Goal: Task Accomplishment & Management: Use online tool/utility

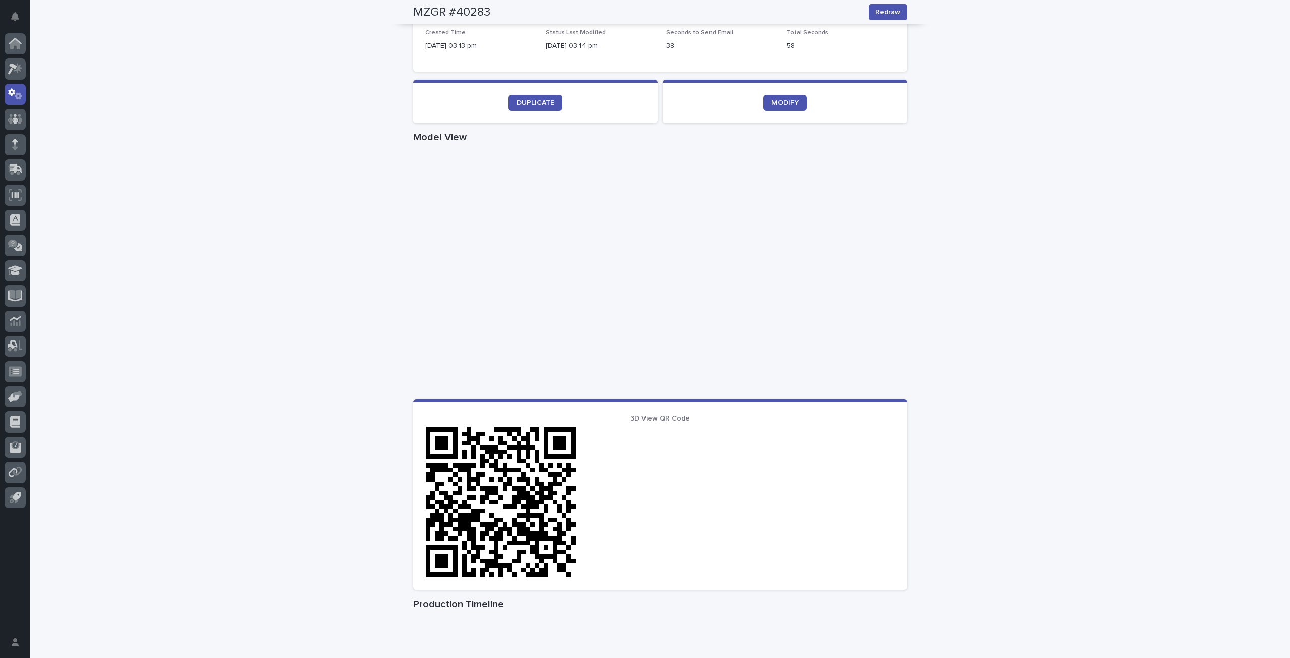
scroll to position [277, 0]
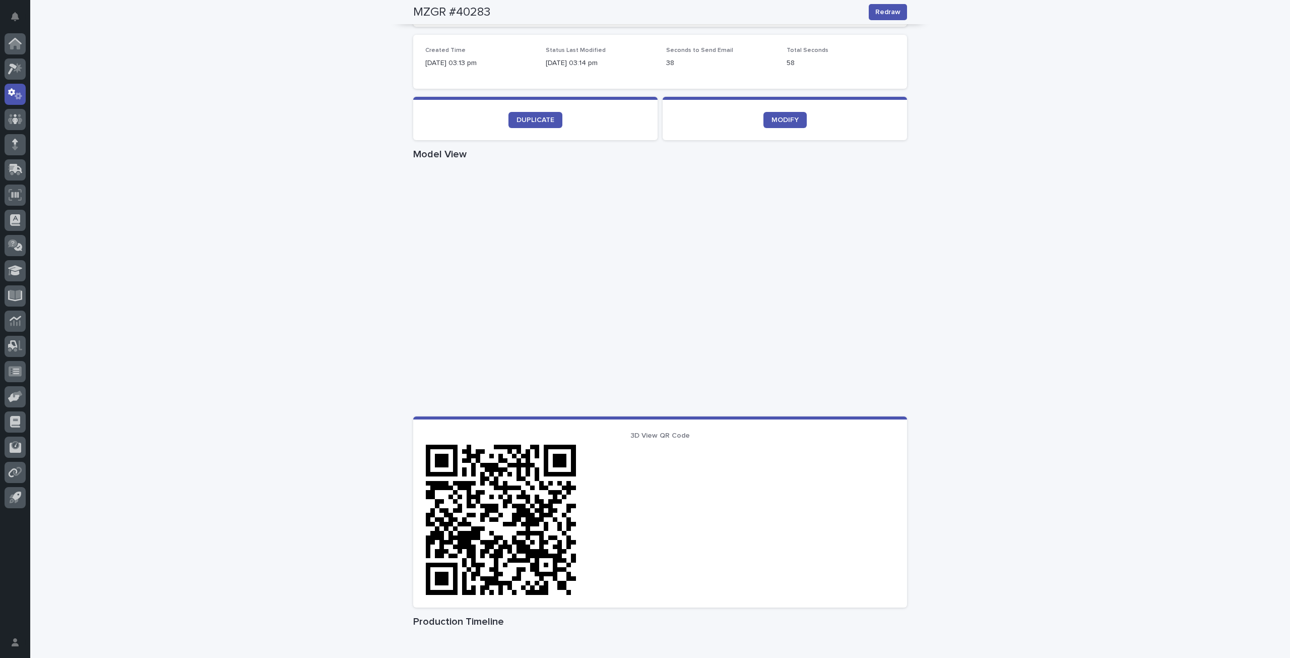
click at [987, 396] on div "Loading... Saving… Loading... Saving… MZGR #40283 Redraw MZGR #40283 Redraw Sor…" at bounding box center [660, 306] width 1260 height 1053
click at [1081, 491] on div "Loading... Saving… Loading... Saving… MZGR #40283 Redraw MZGR #40283 Redraw Sor…" at bounding box center [660, 306] width 1260 height 1053
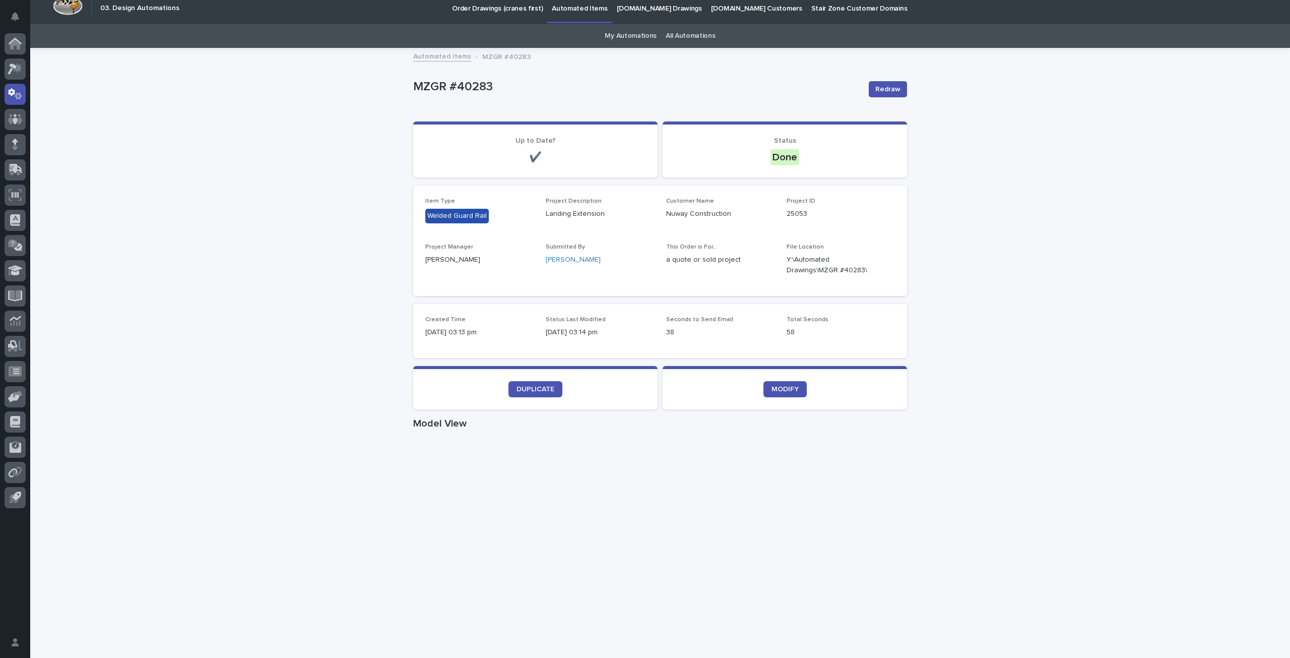
scroll to position [0, 0]
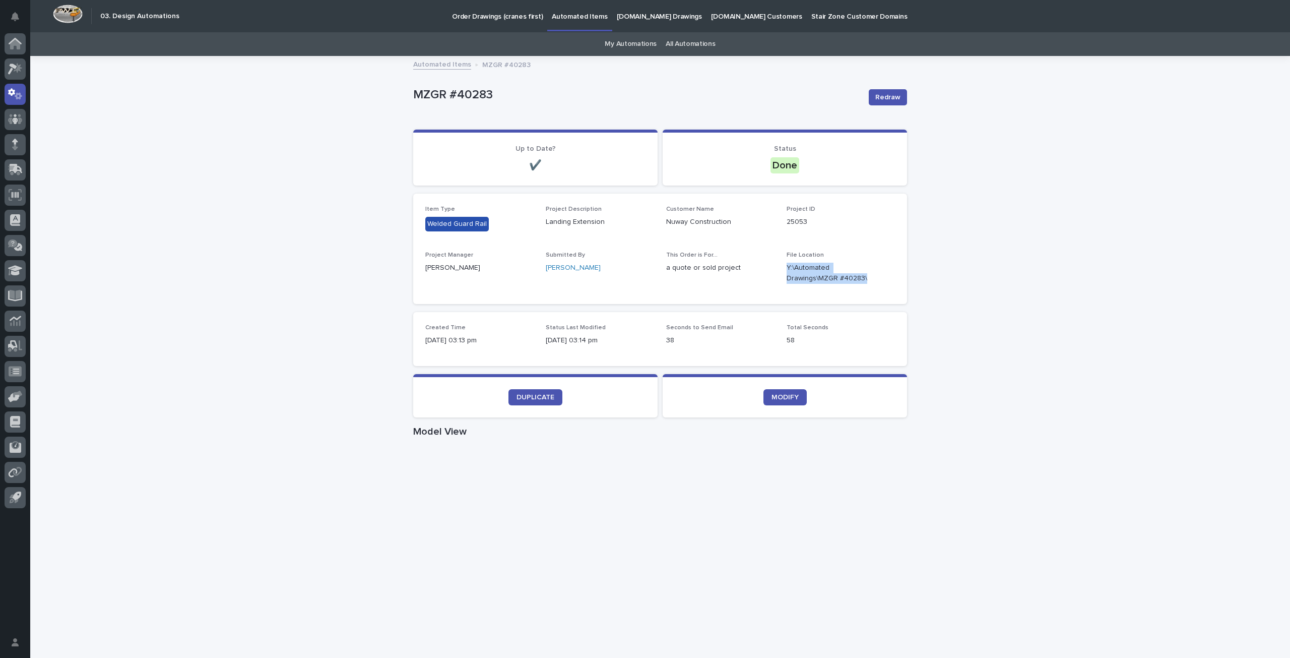
drag, startPoint x: 861, startPoint y: 276, endPoint x: 782, endPoint y: 269, distance: 79.4
click at [782, 269] on div "Item Type Welded Guard Rail Project Description Landing Extension Customer Name…" at bounding box center [660, 249] width 470 height 86
copy p "Y:\Automated Drawings\MZGR #40283\"
click at [359, 552] on div "Loading... Saving… Loading... Saving… MZGR #40283 Redraw MZGR #40283 Redraw Sor…" at bounding box center [660, 583] width 1260 height 1053
drag, startPoint x: 1125, startPoint y: 397, endPoint x: 1030, endPoint y: 373, distance: 98.1
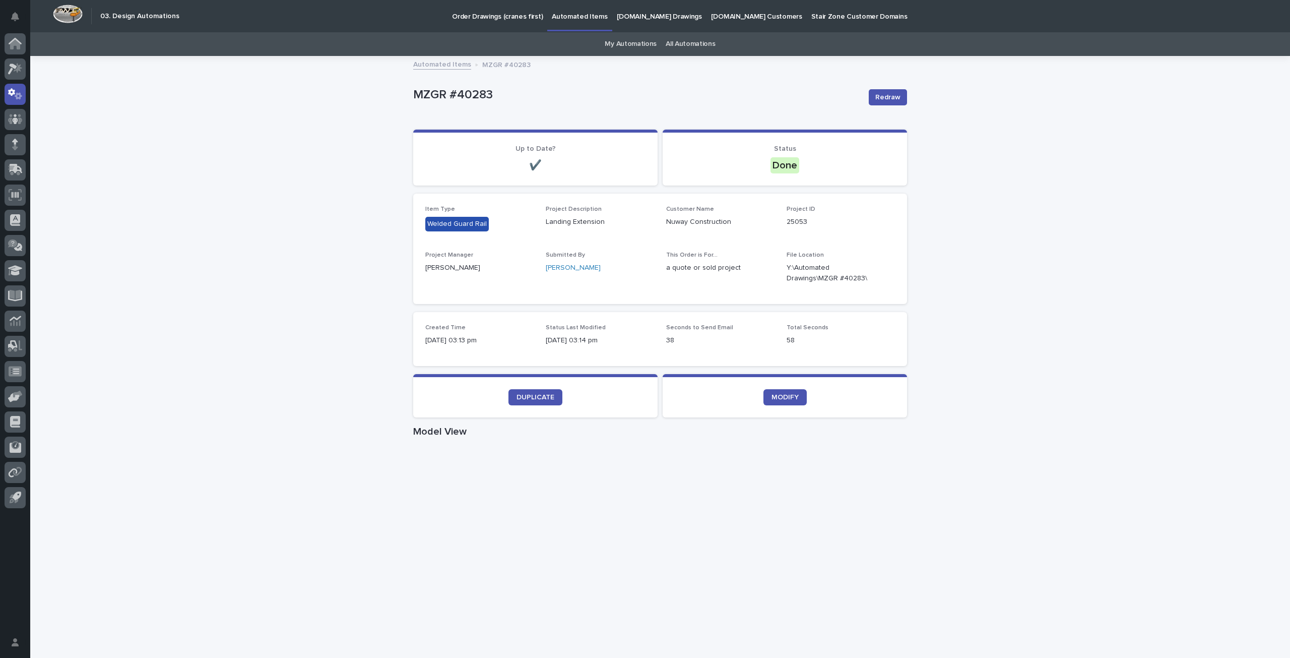
click at [1123, 397] on div "Loading... Saving… Loading... Saving… MZGR #40283 Redraw MZGR #40283 Redraw Sor…" at bounding box center [660, 583] width 1260 height 1053
click at [880, 98] on span "Redraw" at bounding box center [887, 97] width 25 height 10
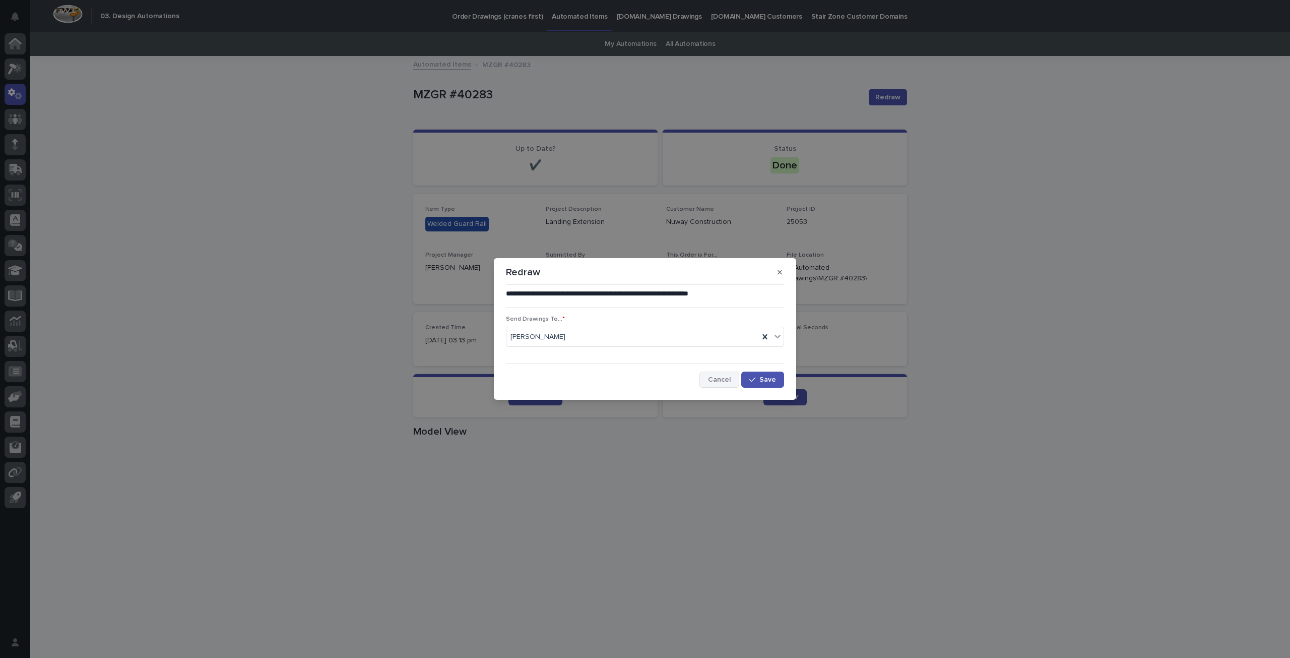
click at [731, 381] on span "Cancel" at bounding box center [719, 379] width 23 height 7
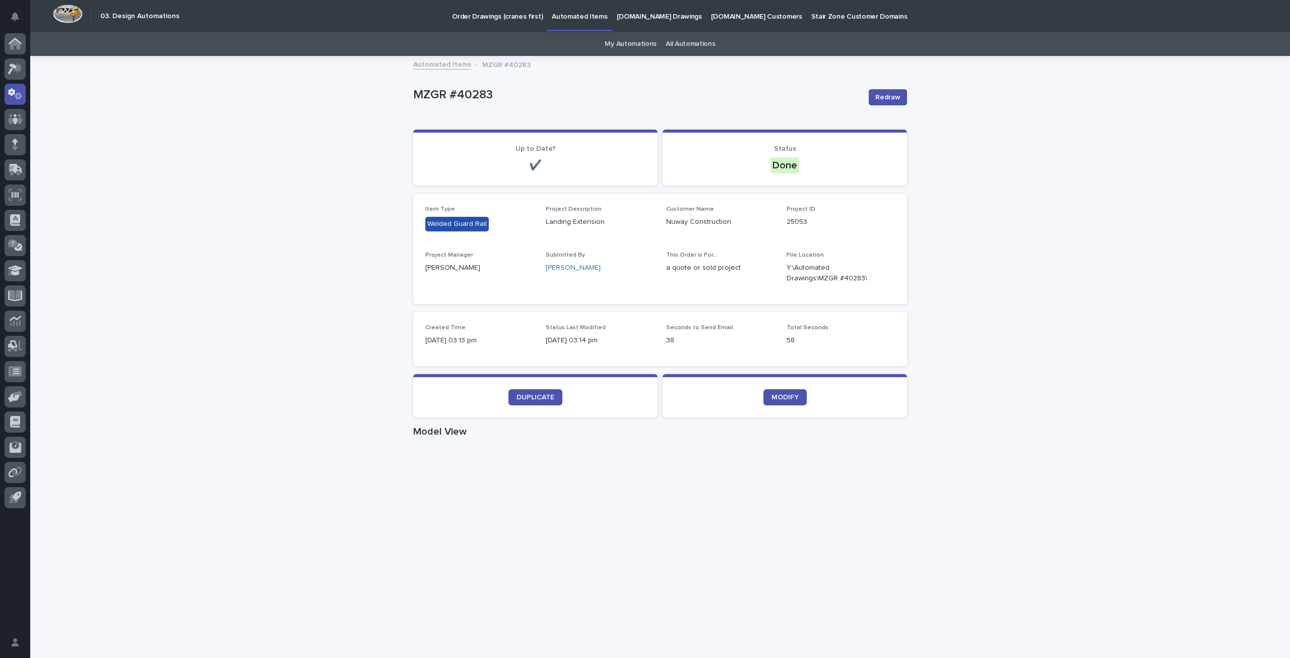
click at [976, 378] on div "Loading... Saving… Loading... Saving… MZGR #40283 Redraw MZGR #40283 Redraw Sor…" at bounding box center [660, 583] width 1260 height 1053
click at [19, 93] on icon at bounding box center [19, 95] width 8 height 7
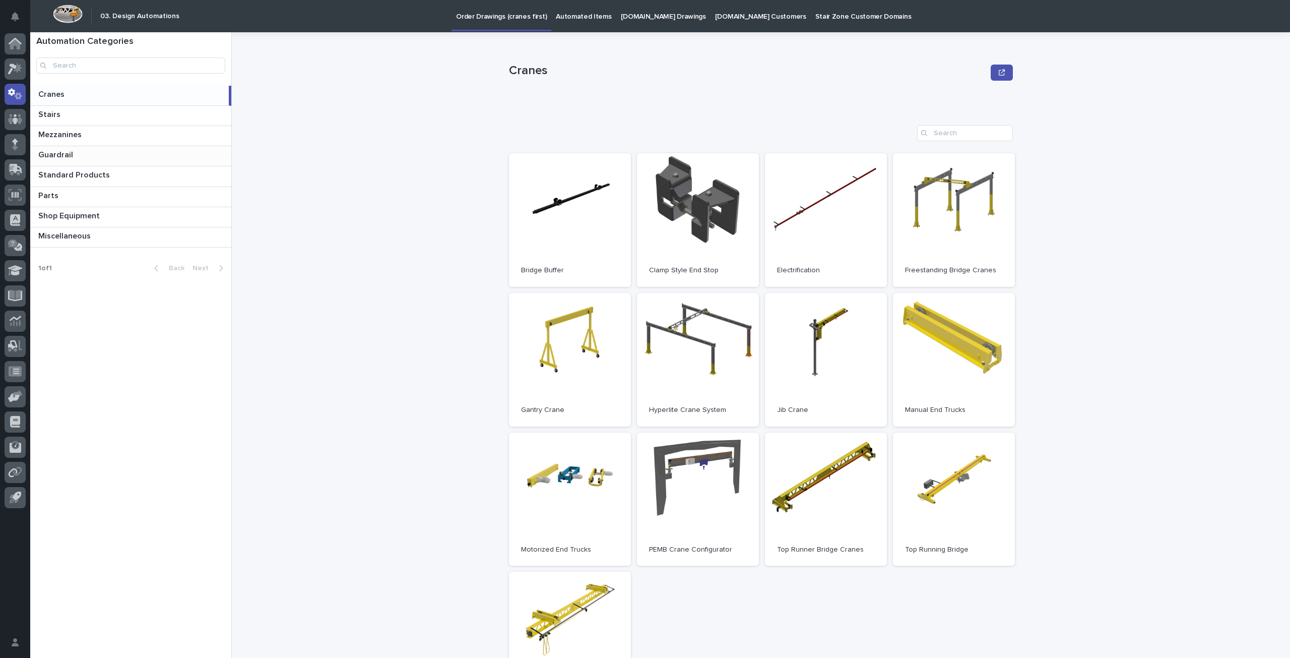
click at [76, 151] on p at bounding box center [132, 155] width 189 height 10
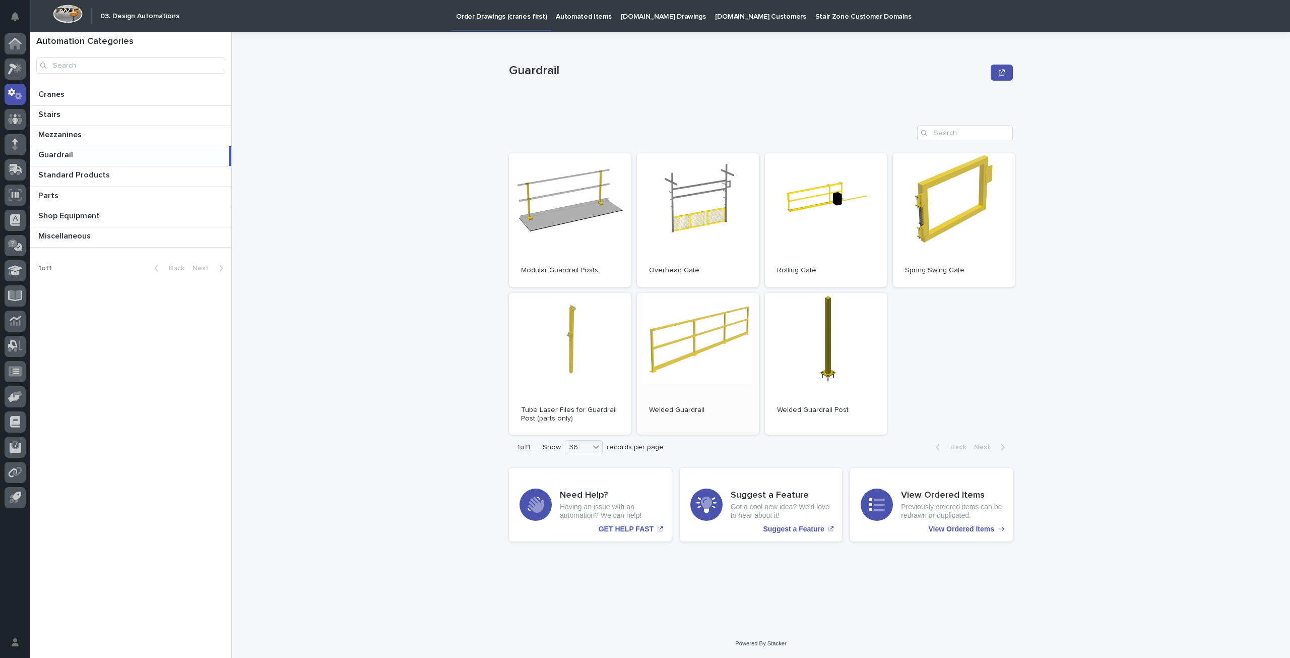
click at [713, 340] on link "Open" at bounding box center [698, 364] width 122 height 142
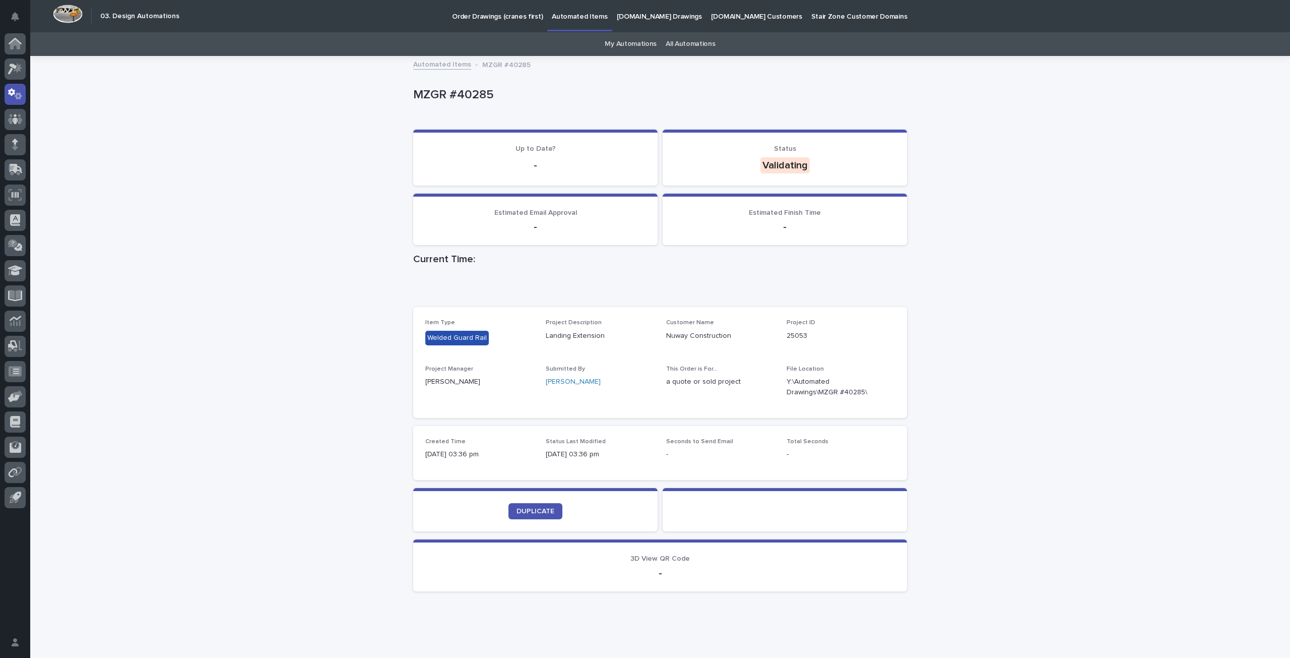
click at [221, 440] on div "Loading... Saving… Loading... Saving… MZGR #40285 MZGR #40285 Sorry, there was …" at bounding box center [660, 353] width 1260 height 593
click at [921, 418] on div "Loading... Saving… Loading... Saving… MZGR #40285 MZGR #40285 Sorry, there was …" at bounding box center [660, 353] width 1260 height 593
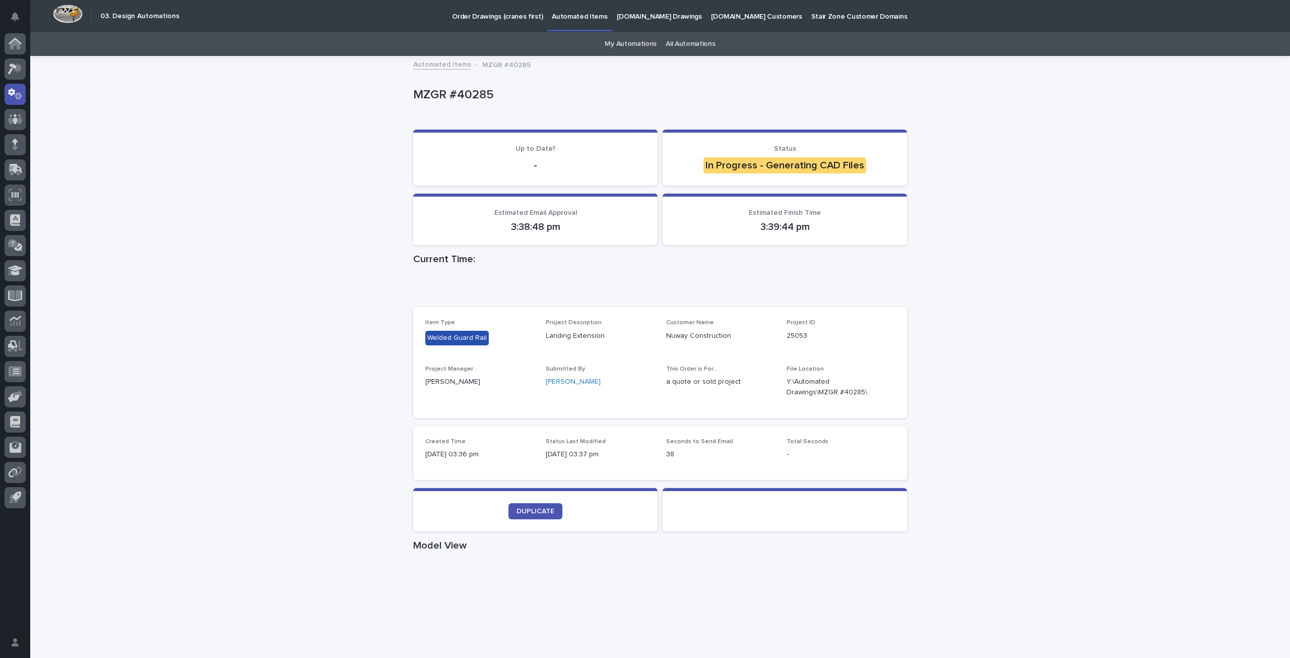
click at [951, 430] on div "Loading... Saving… Loading... Saving… MZGR #40285 MZGR #40285 Sorry, there was …" at bounding box center [660, 557] width 1260 height 1000
click at [944, 421] on div "Loading... Saving… Loading... Saving… MZGR #40285 MZGR #40285 Sorry, there was …" at bounding box center [660, 557] width 1260 height 1000
click at [1124, 440] on div "Loading... Saving… Loading... Saving… MZGR #40285 MZGR #40285 Sorry, there was …" at bounding box center [660, 557] width 1260 height 1000
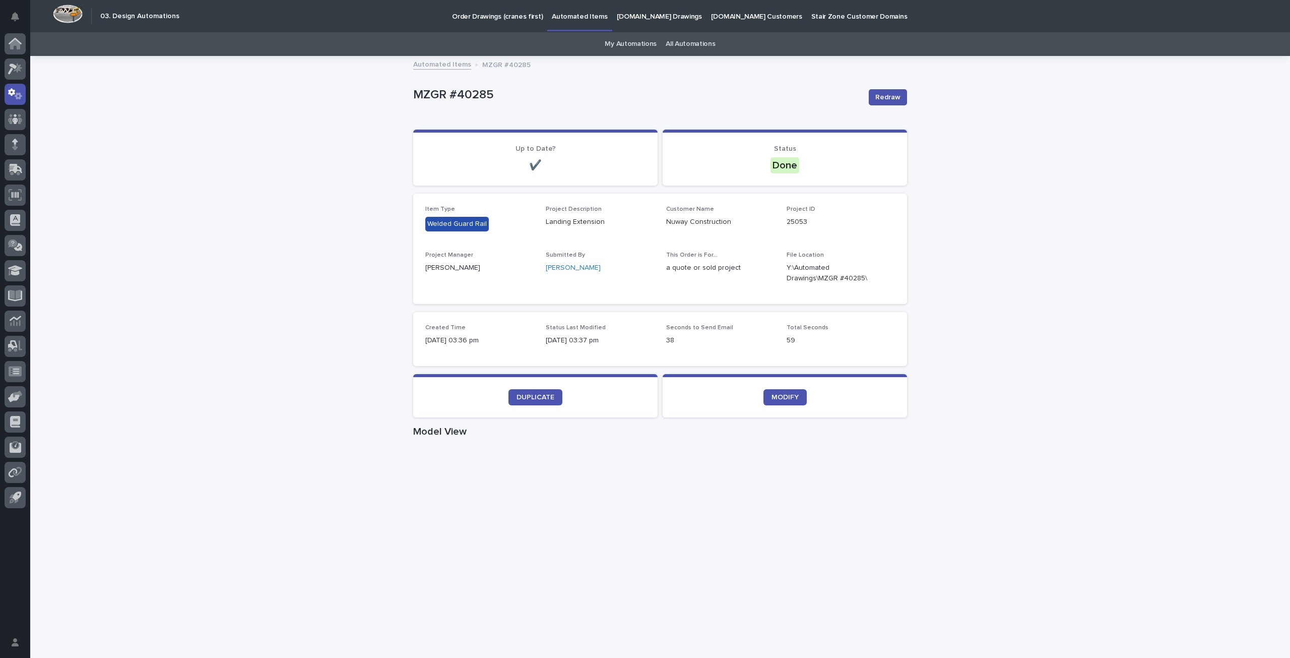
click at [305, 422] on div "Loading... Saving… Loading... Saving… MZGR #40285 Redraw MZGR #40285 Redraw Sor…" at bounding box center [660, 583] width 1260 height 1053
click at [1094, 388] on div "Loading... Saving… Loading... Saving… MZGR #40285 Redraw MZGR #40285 Redraw Sor…" at bounding box center [660, 583] width 1260 height 1053
click at [923, 303] on div "Loading... Saving… Loading... Saving… MZGR #40285 Redraw MZGR #40285 Redraw Sor…" at bounding box center [660, 583] width 1260 height 1053
click at [879, 271] on icon "button" at bounding box center [882, 273] width 7 height 8
click at [1010, 118] on div "Loading... Saving… Loading... Saving… MZGR #40285 Redraw MZGR #40285 Redraw Sor…" at bounding box center [660, 583] width 1260 height 1053
